Goal: Task Accomplishment & Management: Manage account settings

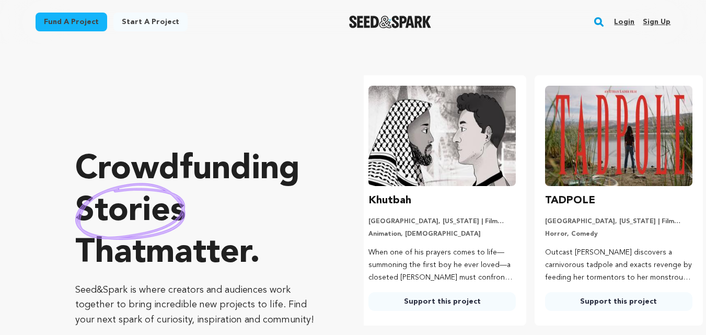
scroll to position [0, 185]
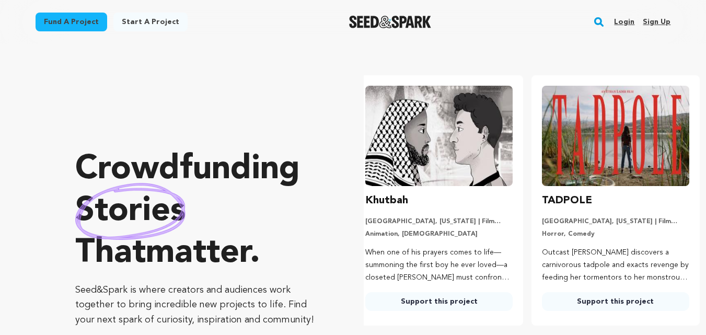
click at [656, 22] on link "Sign up" at bounding box center [657, 22] width 28 height 17
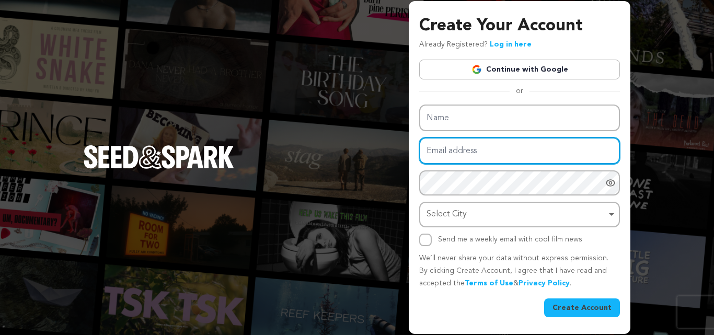
type input "[EMAIL_ADDRESS][DOMAIN_NAME]"
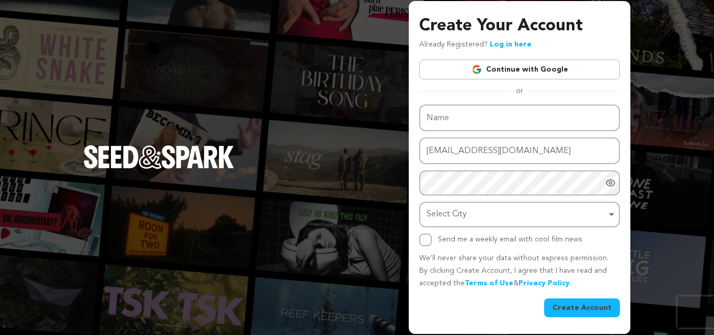
click at [540, 71] on link "Continue with Google" at bounding box center [519, 70] width 201 height 20
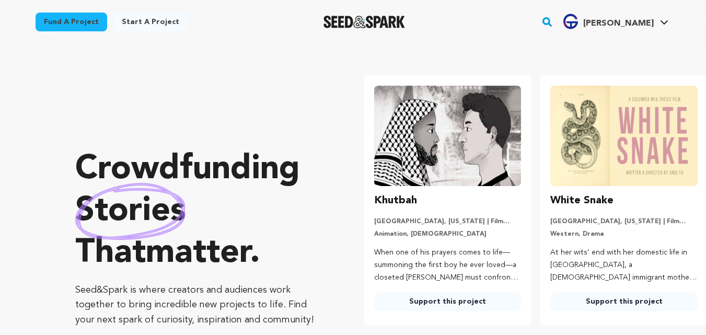
click at [633, 28] on span "Guru T." at bounding box center [618, 23] width 71 height 8
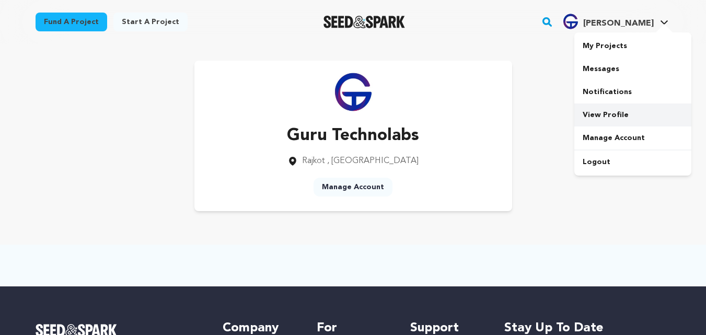
click at [617, 112] on link "View Profile" at bounding box center [632, 114] width 117 height 23
click at [350, 137] on p "Guru Technolabs" at bounding box center [353, 135] width 132 height 25
click at [632, 19] on span "[PERSON_NAME]" at bounding box center [618, 23] width 71 height 8
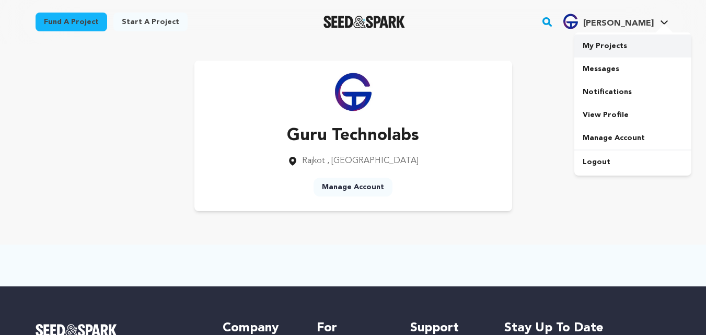
click at [598, 45] on link "My Projects" at bounding box center [632, 45] width 117 height 23
